Goal: Task Accomplishment & Management: Manage account settings

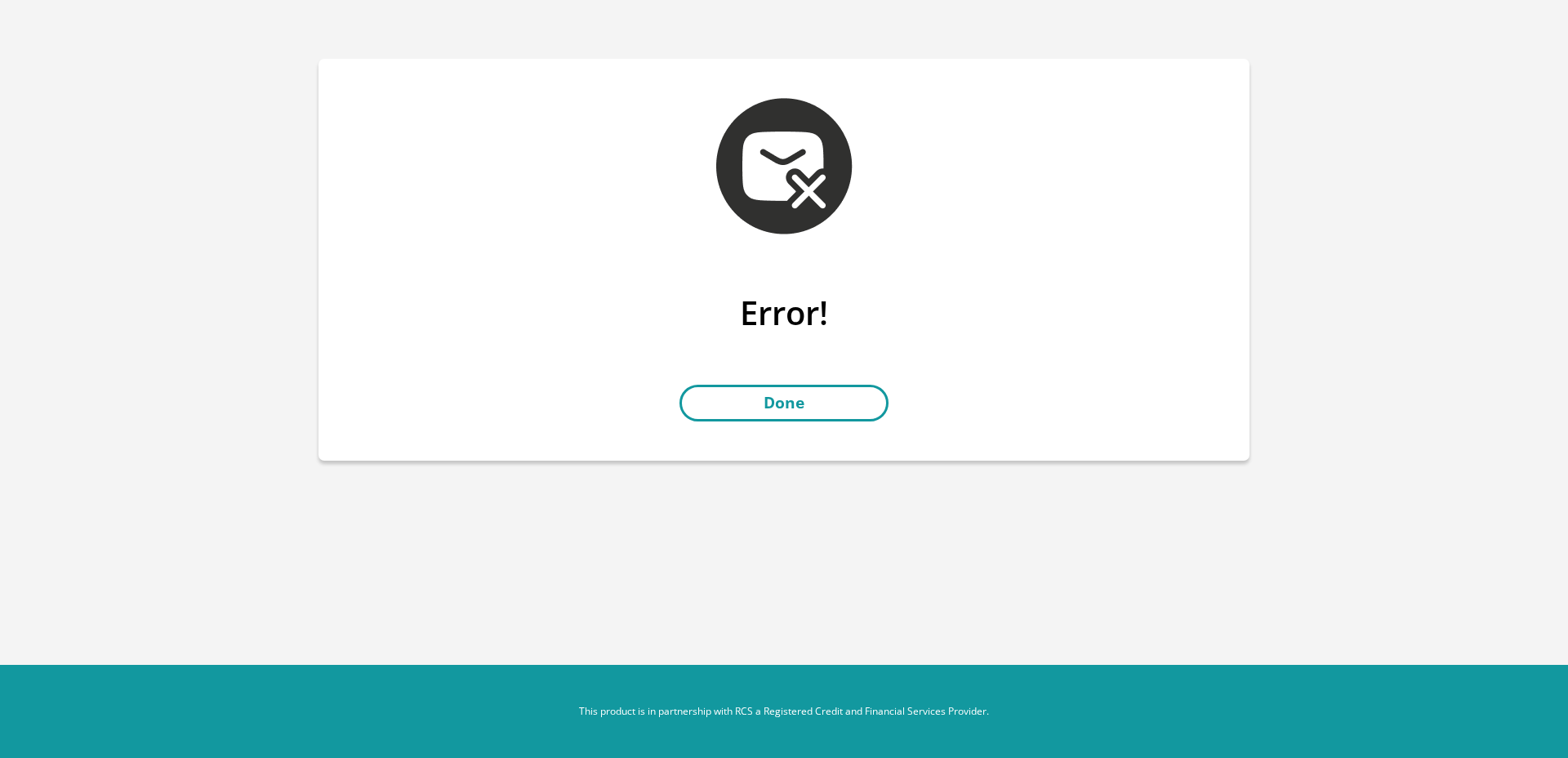
drag, startPoint x: 830, startPoint y: 380, endPoint x: 833, endPoint y: 391, distance: 11.4
click at [830, 383] on div "Error! Done" at bounding box center [784, 376] width 931 height 167
click at [815, 399] on link "Done" at bounding box center [784, 403] width 209 height 37
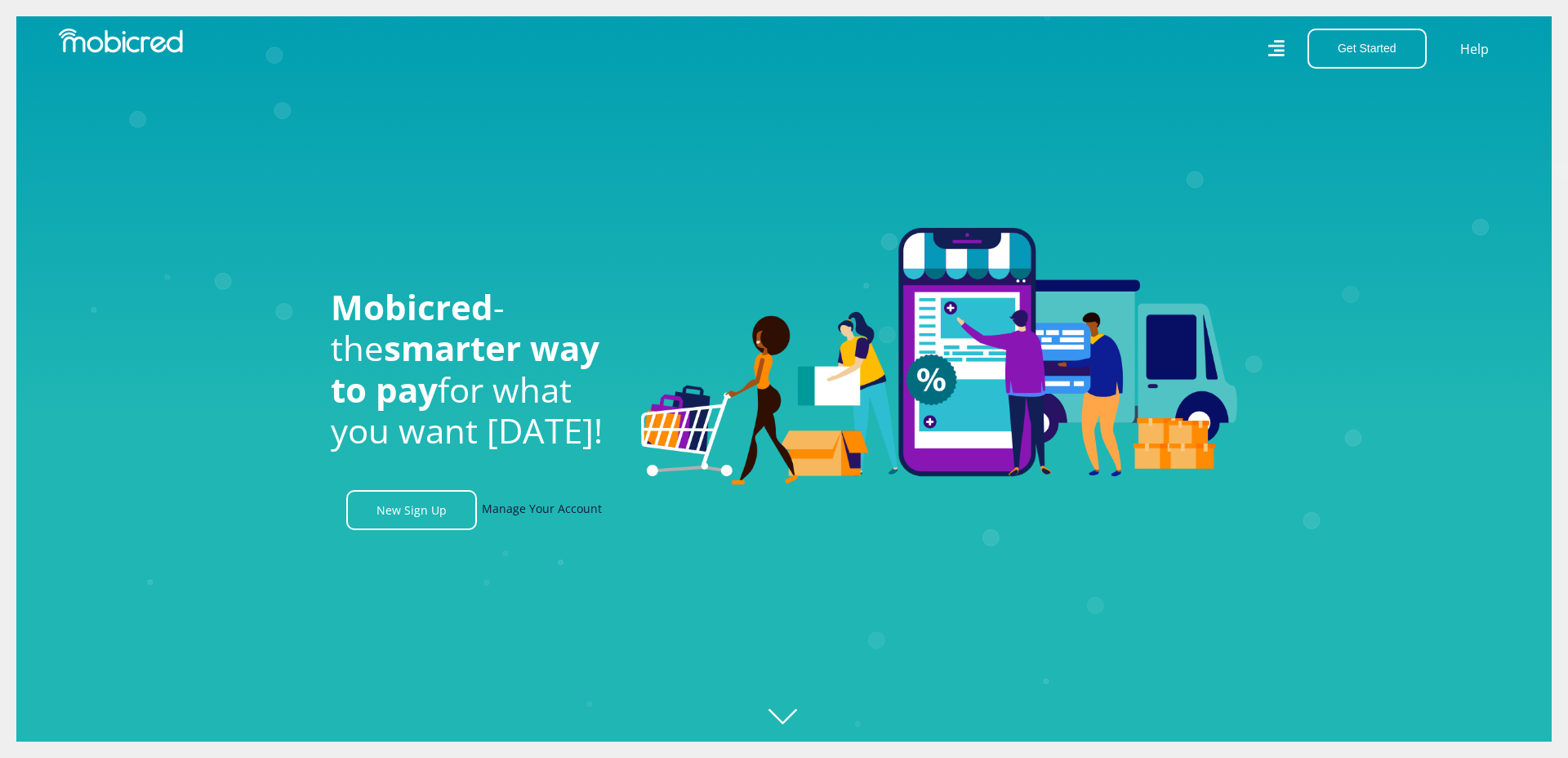
scroll to position [0, 3026]
click at [579, 509] on link "Manage Your Account" at bounding box center [542, 510] width 120 height 40
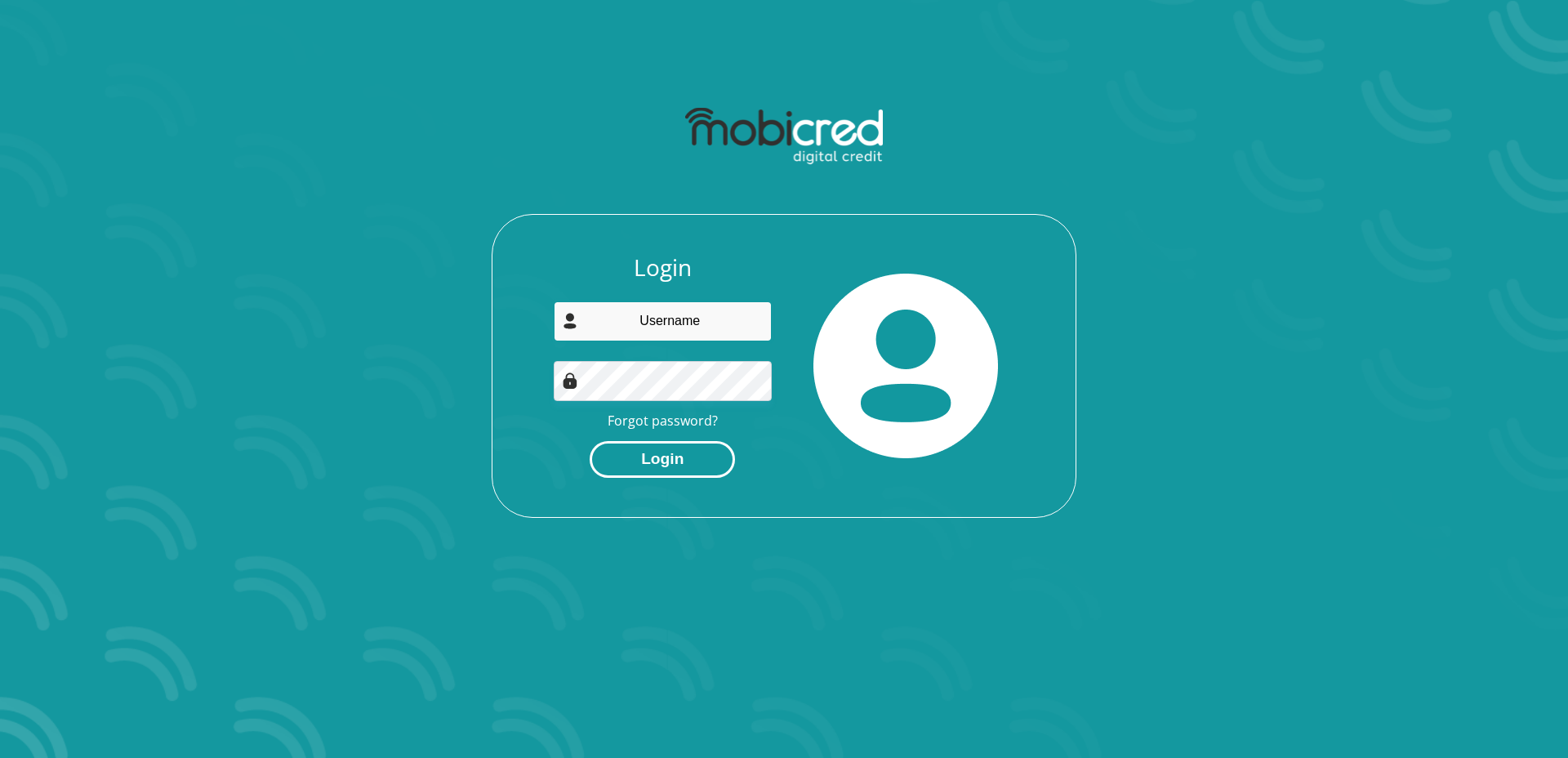
type input "[EMAIL_ADDRESS][DOMAIN_NAME]"
click at [647, 456] on button "Login" at bounding box center [661, 459] width 145 height 37
